Goal: Task Accomplishment & Management: Complete application form

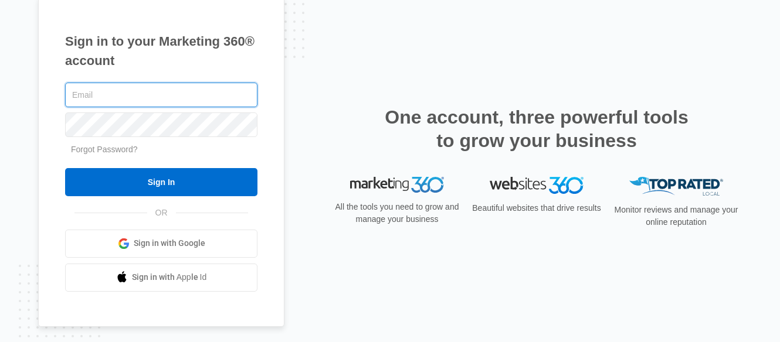
type input "[EMAIL_ADDRESS][DOMAIN_NAME]"
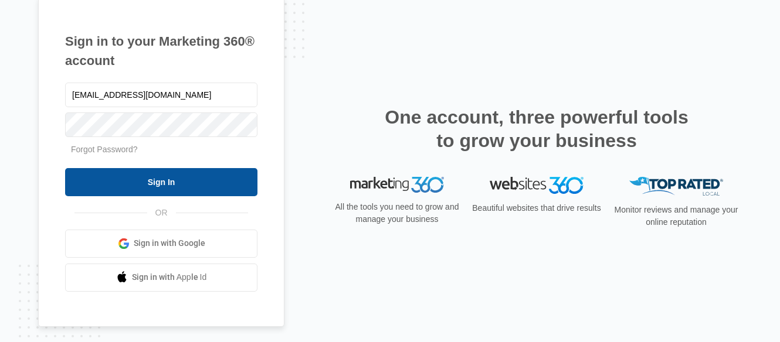
click at [198, 178] on input "Sign In" at bounding box center [161, 182] width 192 height 28
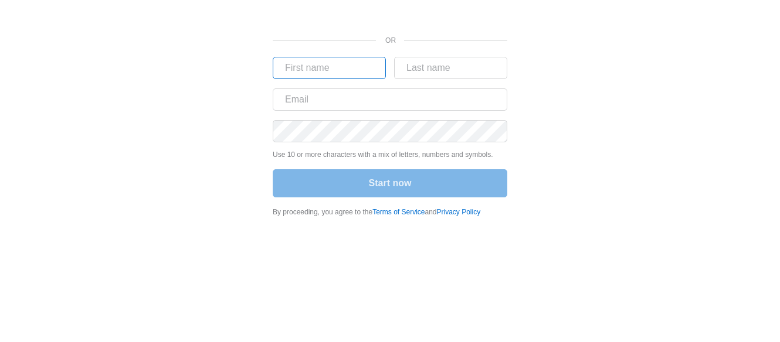
click at [337, 72] on input "text" at bounding box center [329, 68] width 113 height 22
type input "Anourat"
type input "Kaykeo"
type input "[EMAIL_ADDRESS][DOMAIN_NAME]"
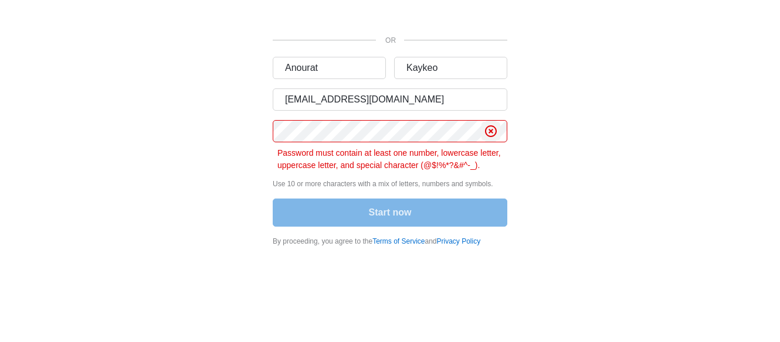
click at [489, 132] on icon "Clear" at bounding box center [491, 131] width 14 height 14
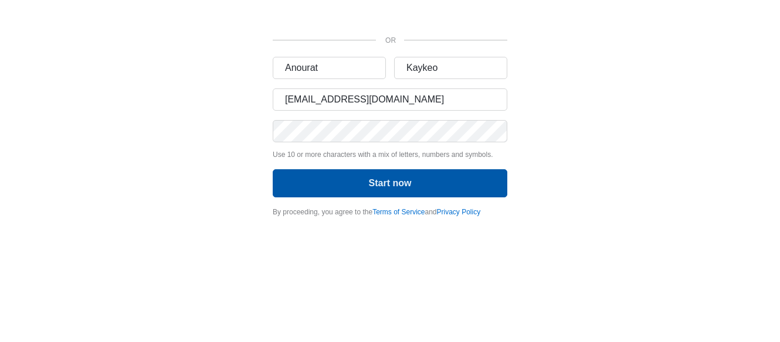
click at [374, 185] on button "Start now" at bounding box center [390, 183] width 235 height 28
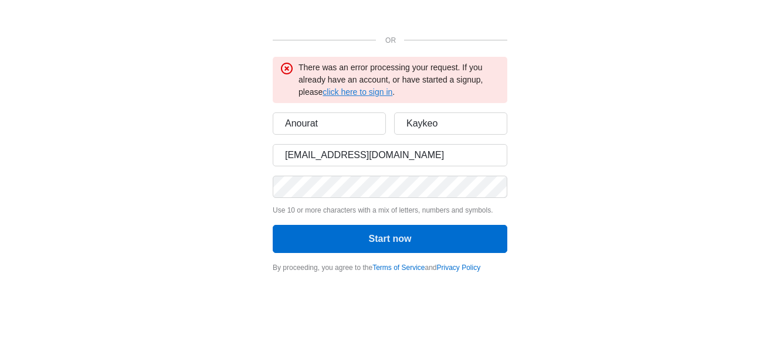
click at [374, 96] on link "click here to sign in" at bounding box center [358, 91] width 70 height 9
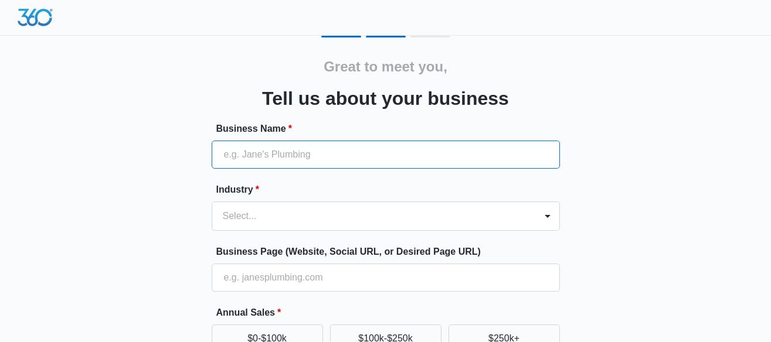
click at [378, 154] on input "Business Name *" at bounding box center [386, 155] width 348 height 28
type input "Lija-Kada LLC"
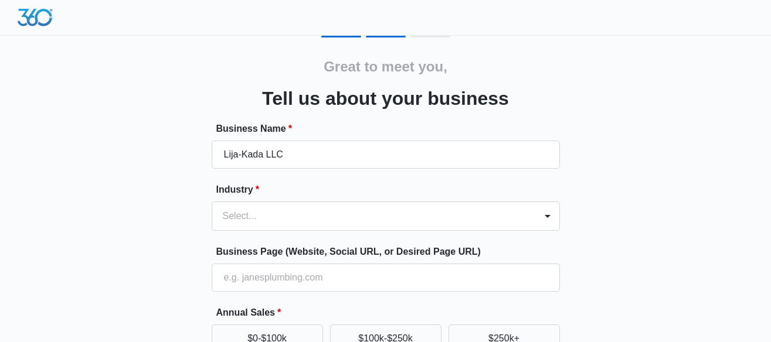
type input "[PHONE_NUMBER]"
click at [39, 15] on img at bounding box center [35, 18] width 35 height 18
click at [229, 218] on div "Select..." at bounding box center [386, 216] width 348 height 29
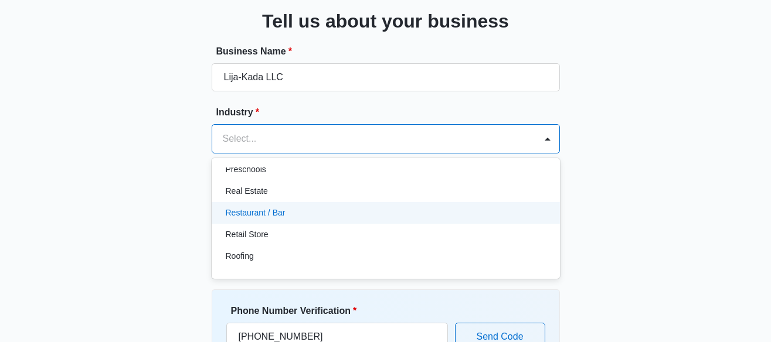
scroll to position [815, 0]
click at [265, 211] on p "Restaurant / Bar" at bounding box center [256, 212] width 60 height 12
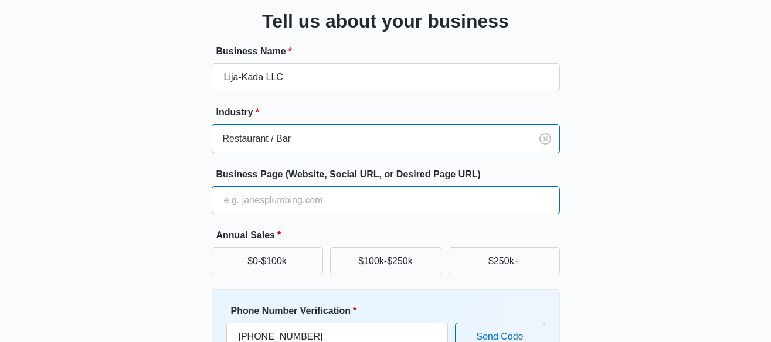
click at [291, 204] on input "Business Page (Website, Social URL, or Desired Page URL)" at bounding box center [386, 200] width 348 height 28
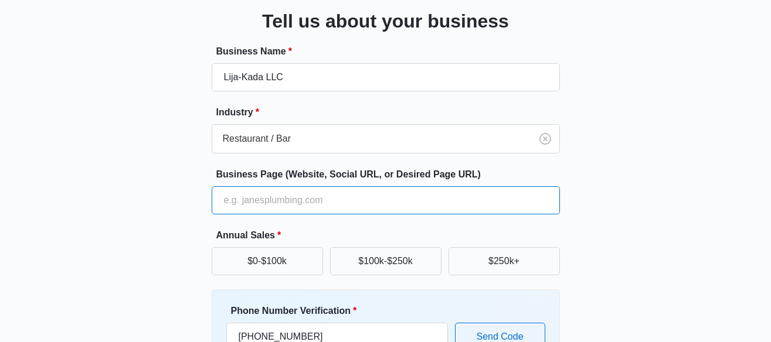
type input "www.thailandutah.com"
